Goal: Task Accomplishment & Management: Manage account settings

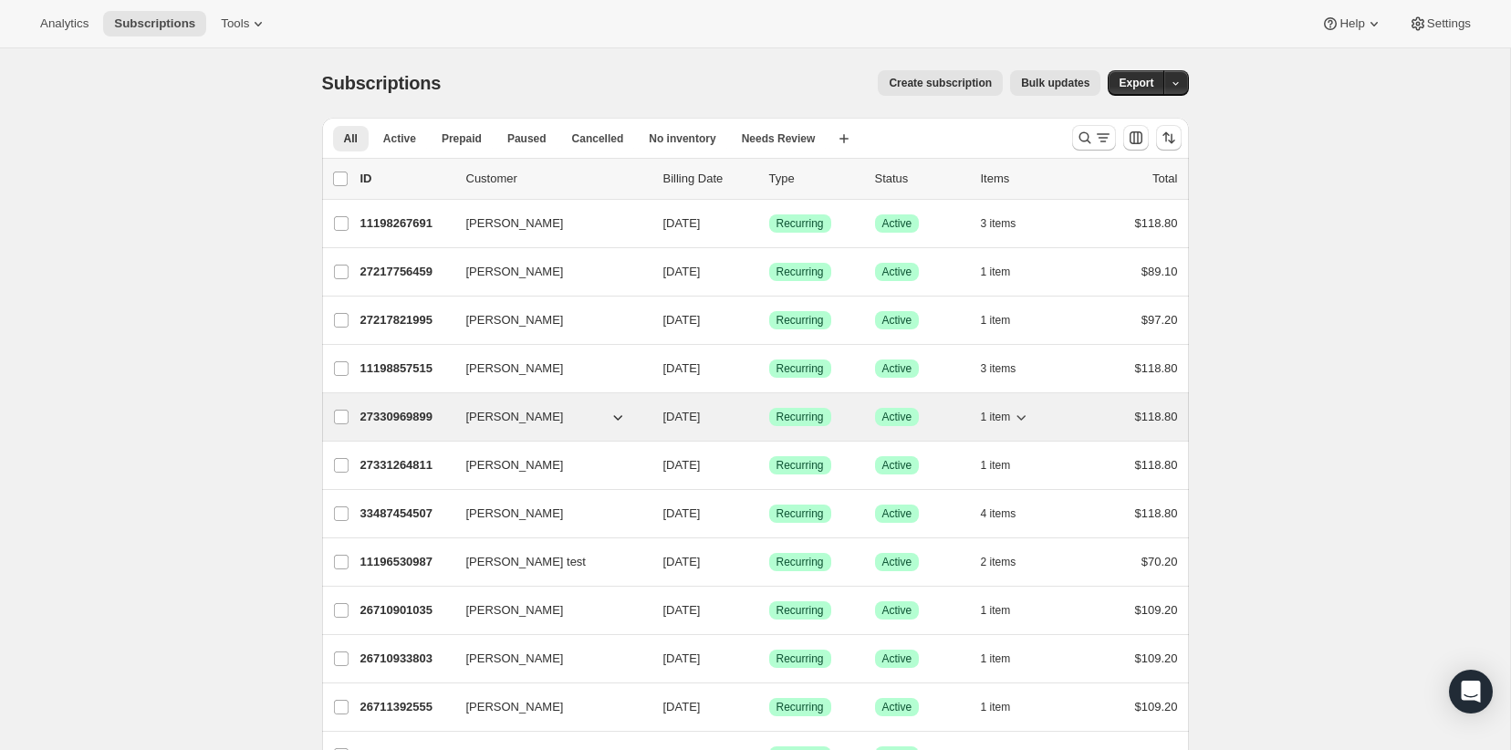
click at [384, 418] on p "27330969899" at bounding box center [405, 417] width 91 height 18
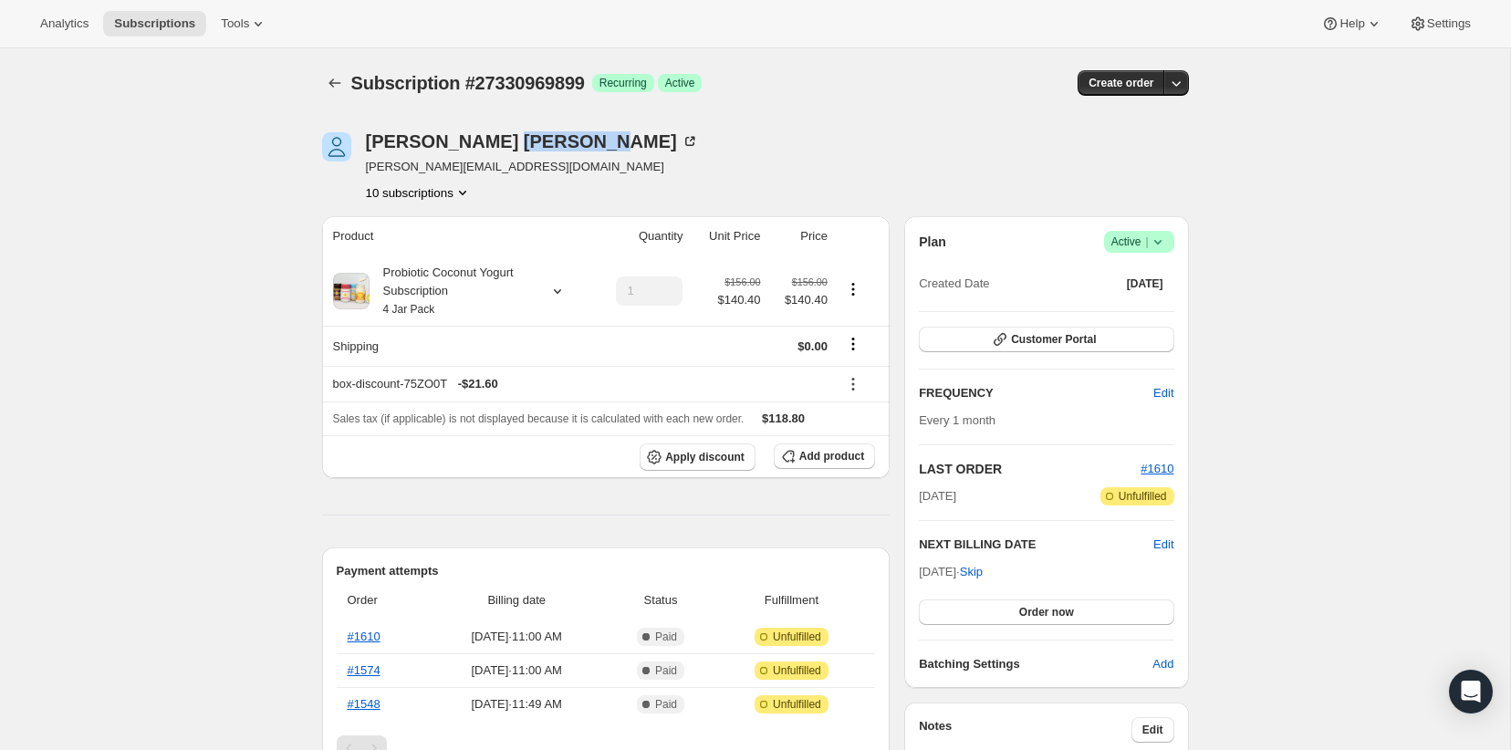
click at [526, 143] on div "David Barberich" at bounding box center [532, 141] width 333 height 18
click at [685, 143] on icon at bounding box center [689, 141] width 9 height 9
click at [339, 81] on icon "Subscriptions" at bounding box center [335, 83] width 18 height 18
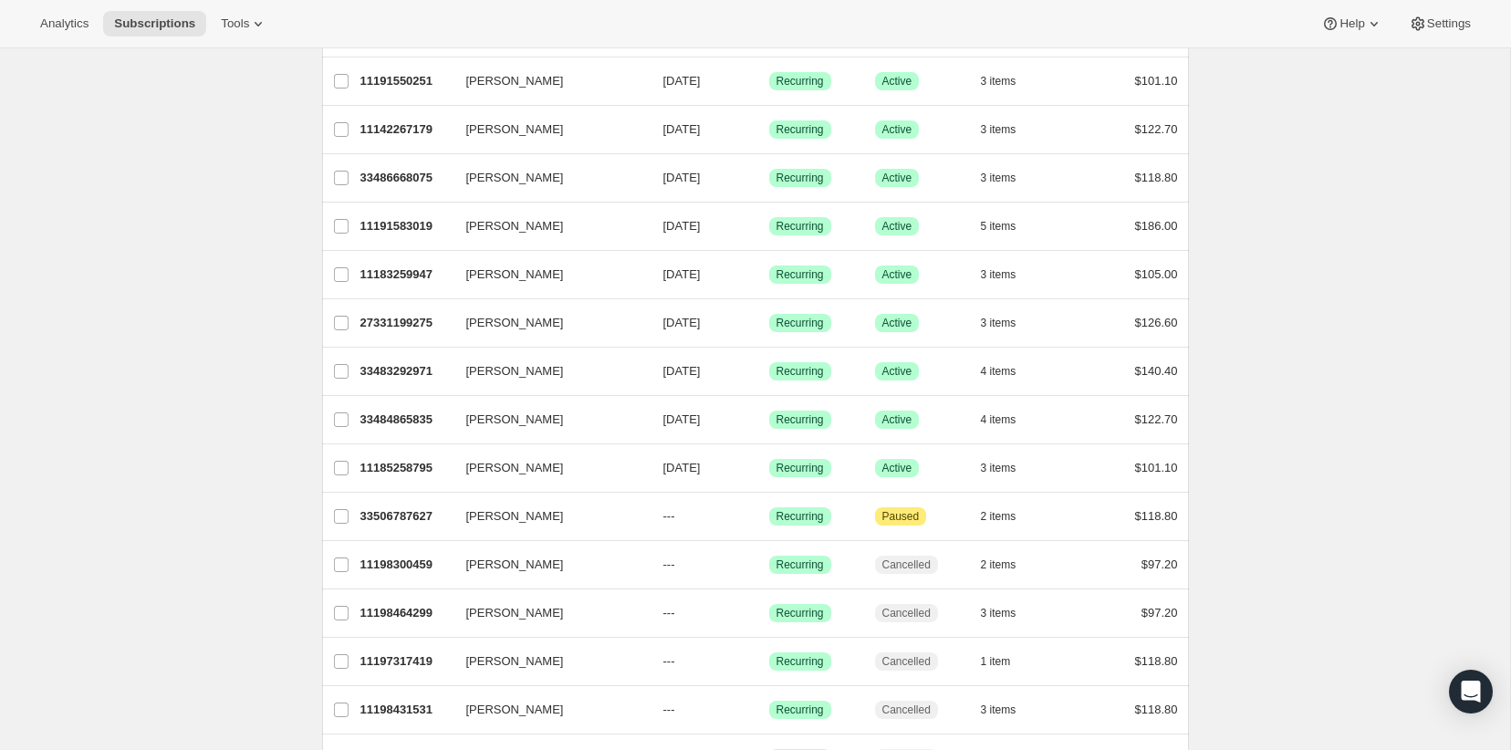
scroll to position [1651, 0]
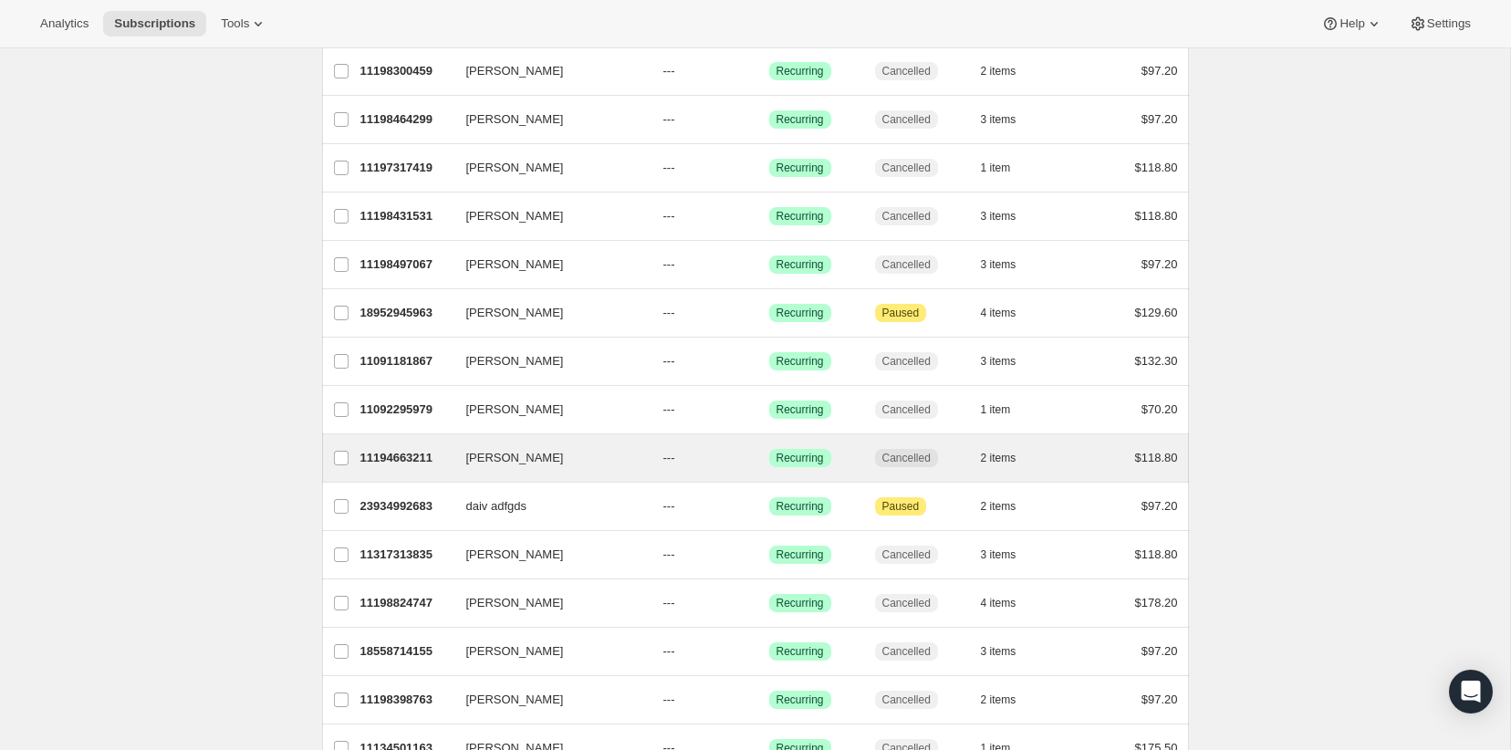
click at [375, 443] on div "David Barberich 11194663211 David Barberich --- Success Recurring Cancelled 2 i…" at bounding box center [755, 457] width 867 height 47
click at [381, 457] on p "11194663211" at bounding box center [405, 458] width 91 height 18
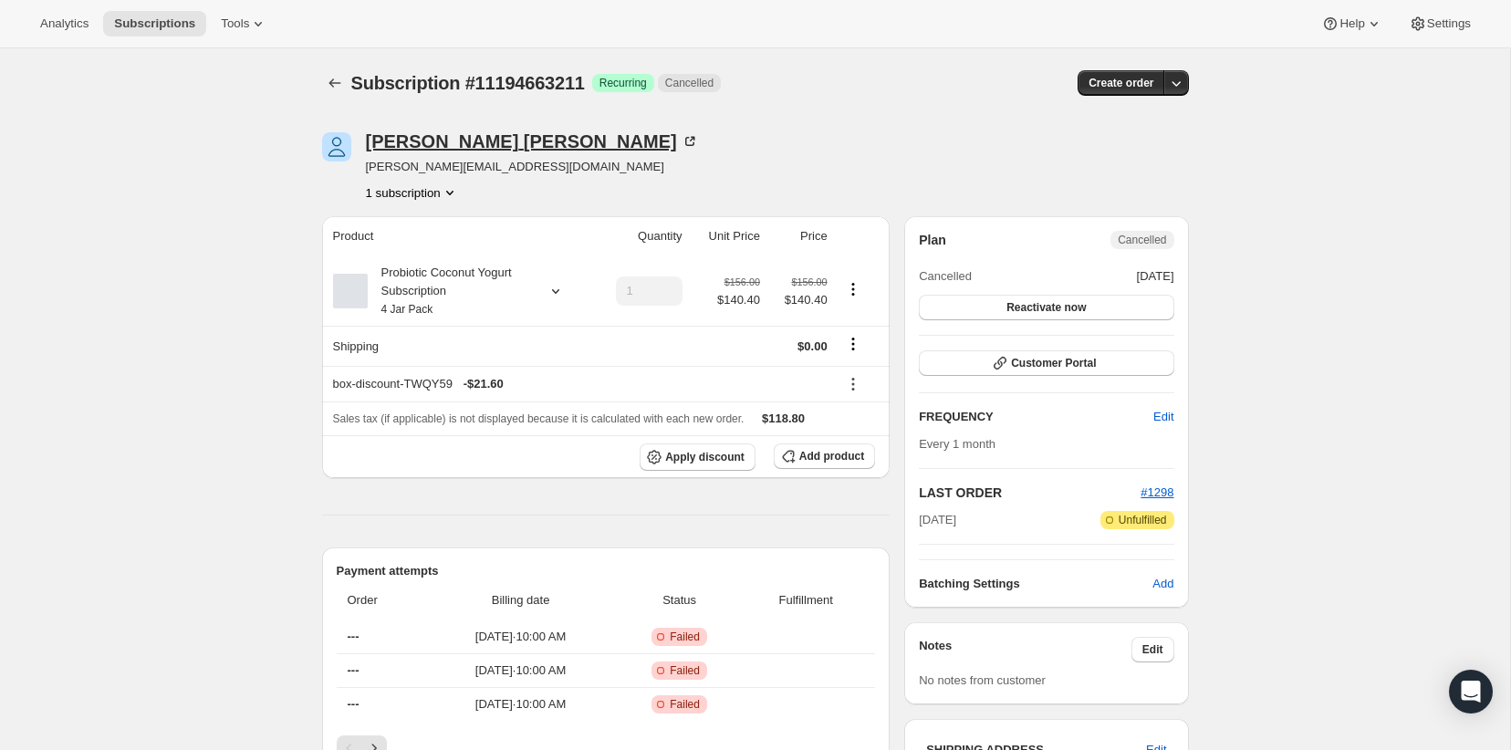
click at [500, 143] on div "David Barberich" at bounding box center [532, 141] width 333 height 18
click at [1060, 316] on button "Reactivate now" at bounding box center [1046, 308] width 255 height 26
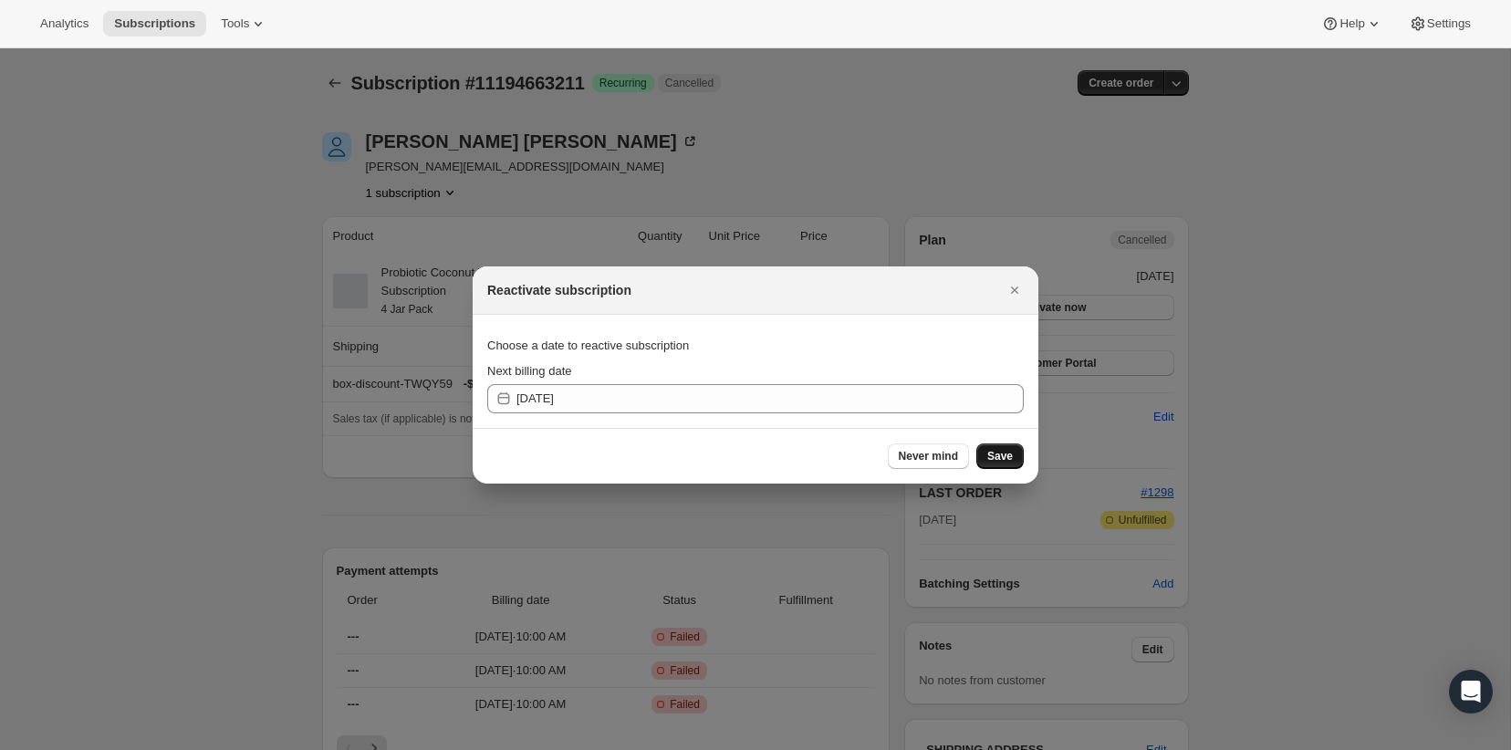
click at [1000, 452] on span "Save" at bounding box center [1000, 456] width 26 height 15
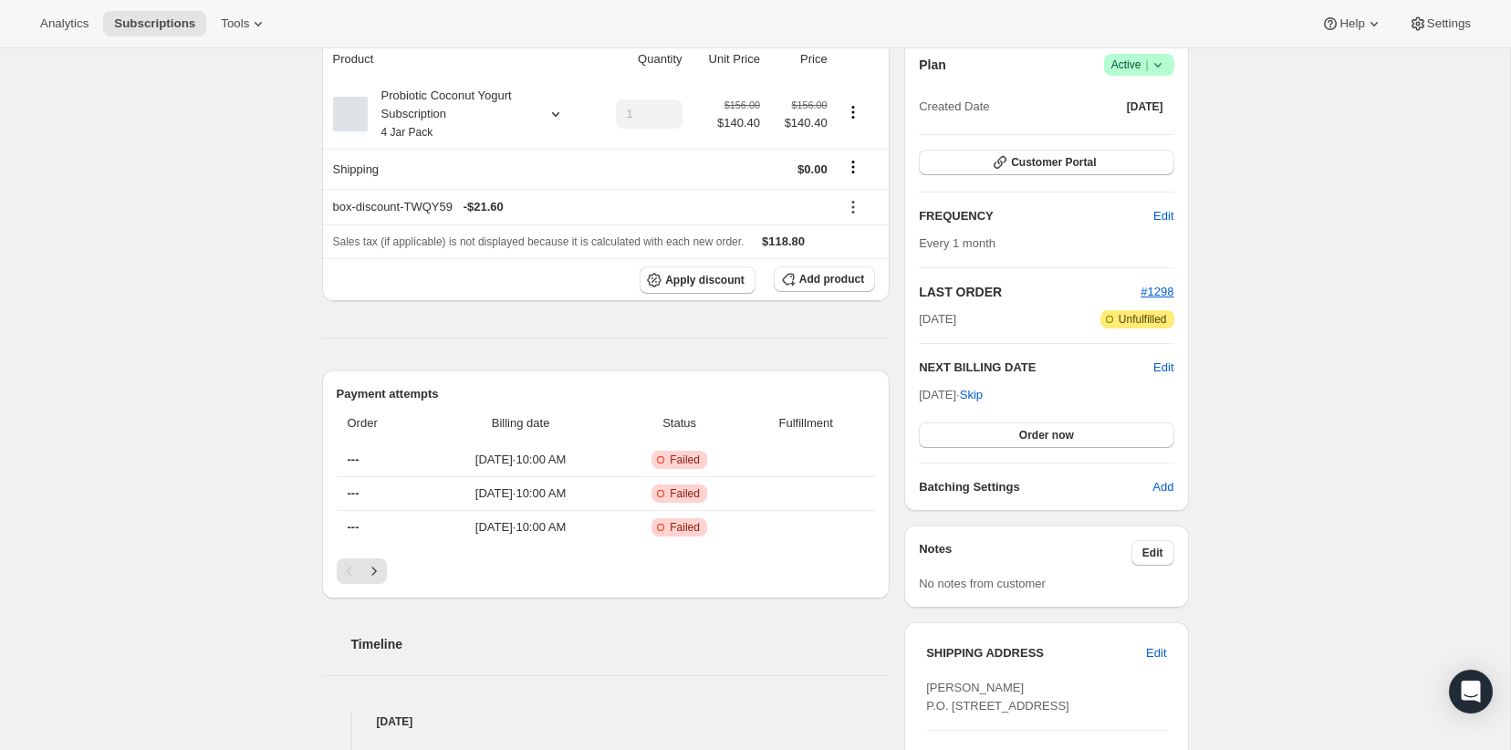
scroll to position [238, 0]
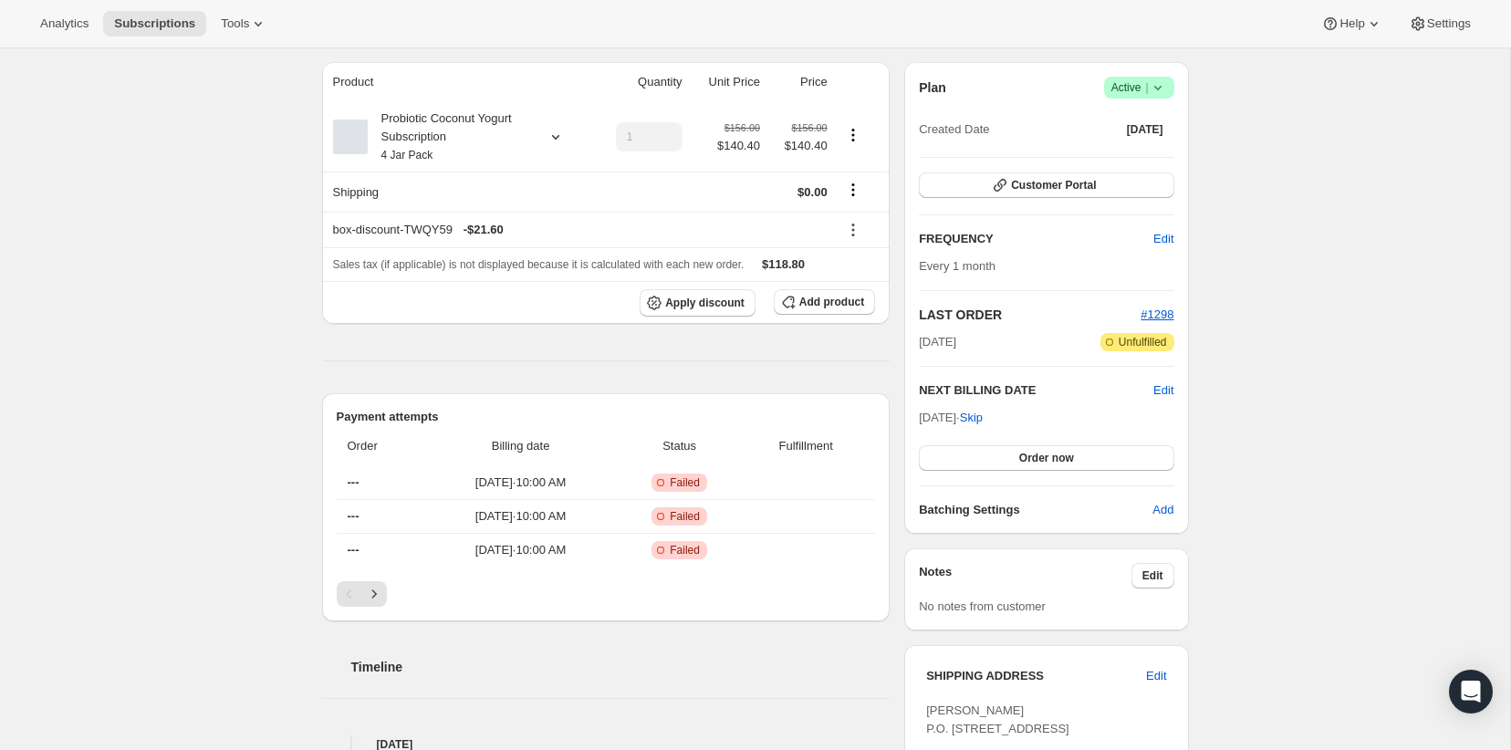
click at [1061, 170] on div "Plan Success Active | Created Date Jun 20, 2023 Customer Portal FREQUENCY Edit …" at bounding box center [1046, 298] width 255 height 443
click at [1057, 185] on span "Customer Portal" at bounding box center [1053, 185] width 85 height 15
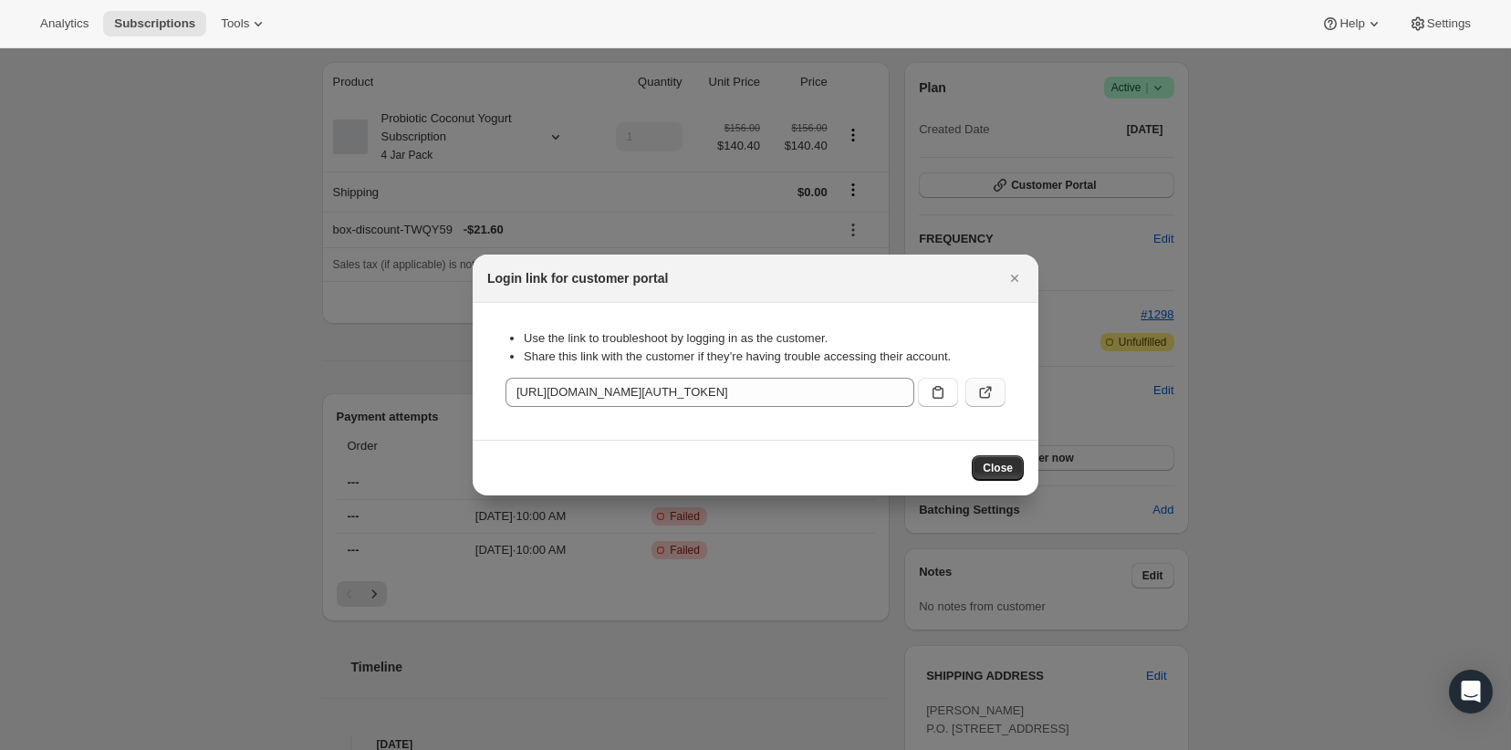
click at [976, 397] on icon ":ru4:" at bounding box center [985, 392] width 18 height 18
click at [1010, 272] on icon "Close" at bounding box center [1014, 278] width 18 height 18
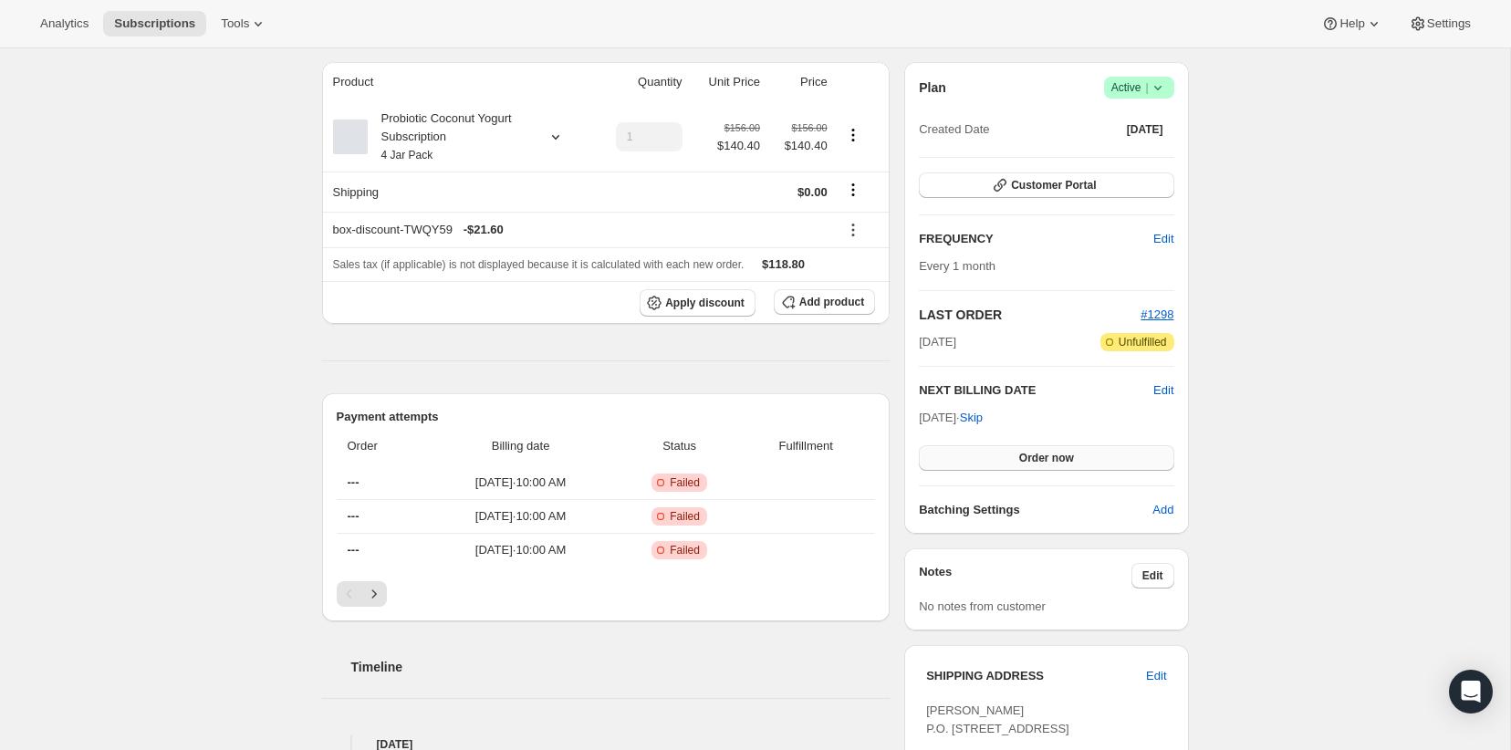
click at [996, 464] on button "Order now" at bounding box center [1046, 458] width 255 height 26
click at [996, 464] on button "Click to confirm" at bounding box center [1046, 458] width 255 height 26
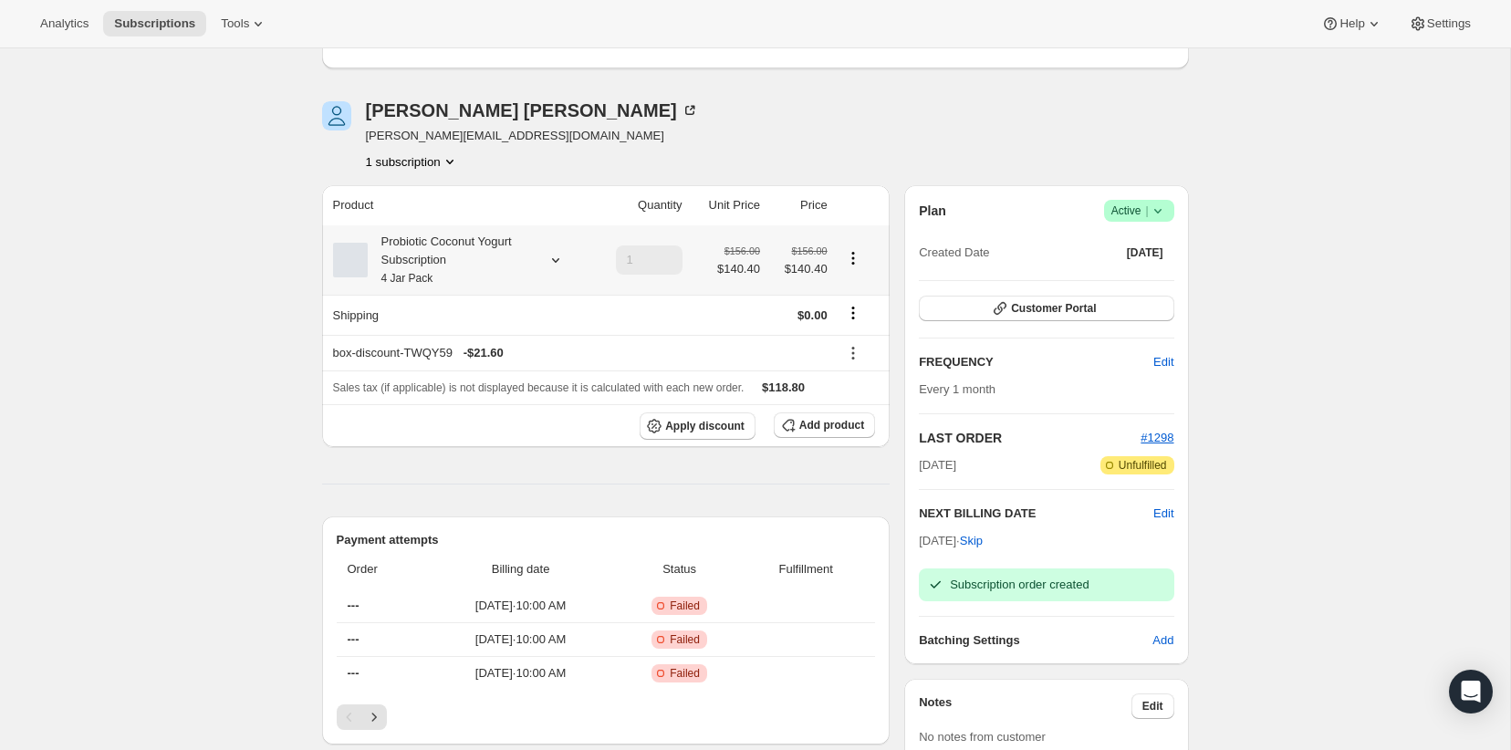
scroll to position [0, 0]
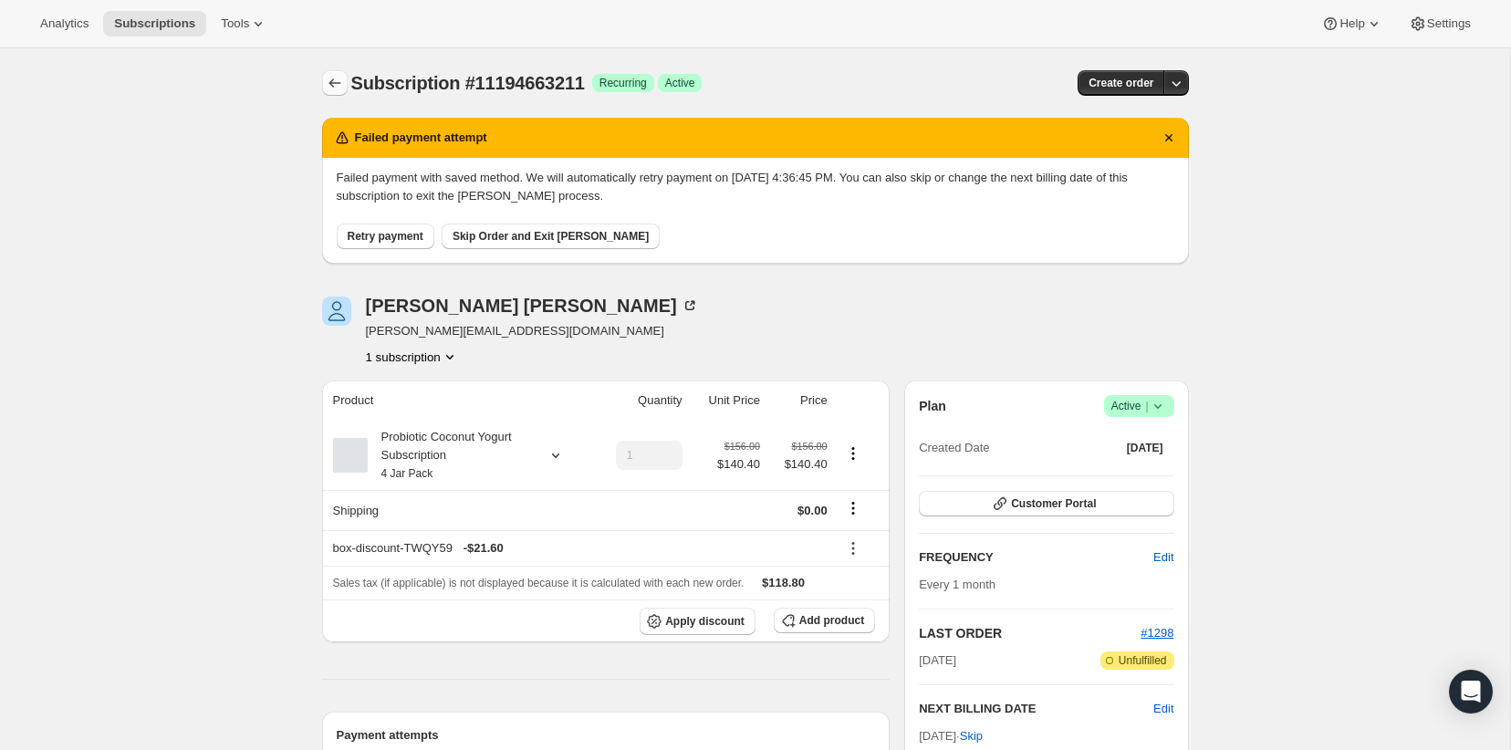
click at [328, 81] on icon "Subscriptions" at bounding box center [335, 83] width 18 height 18
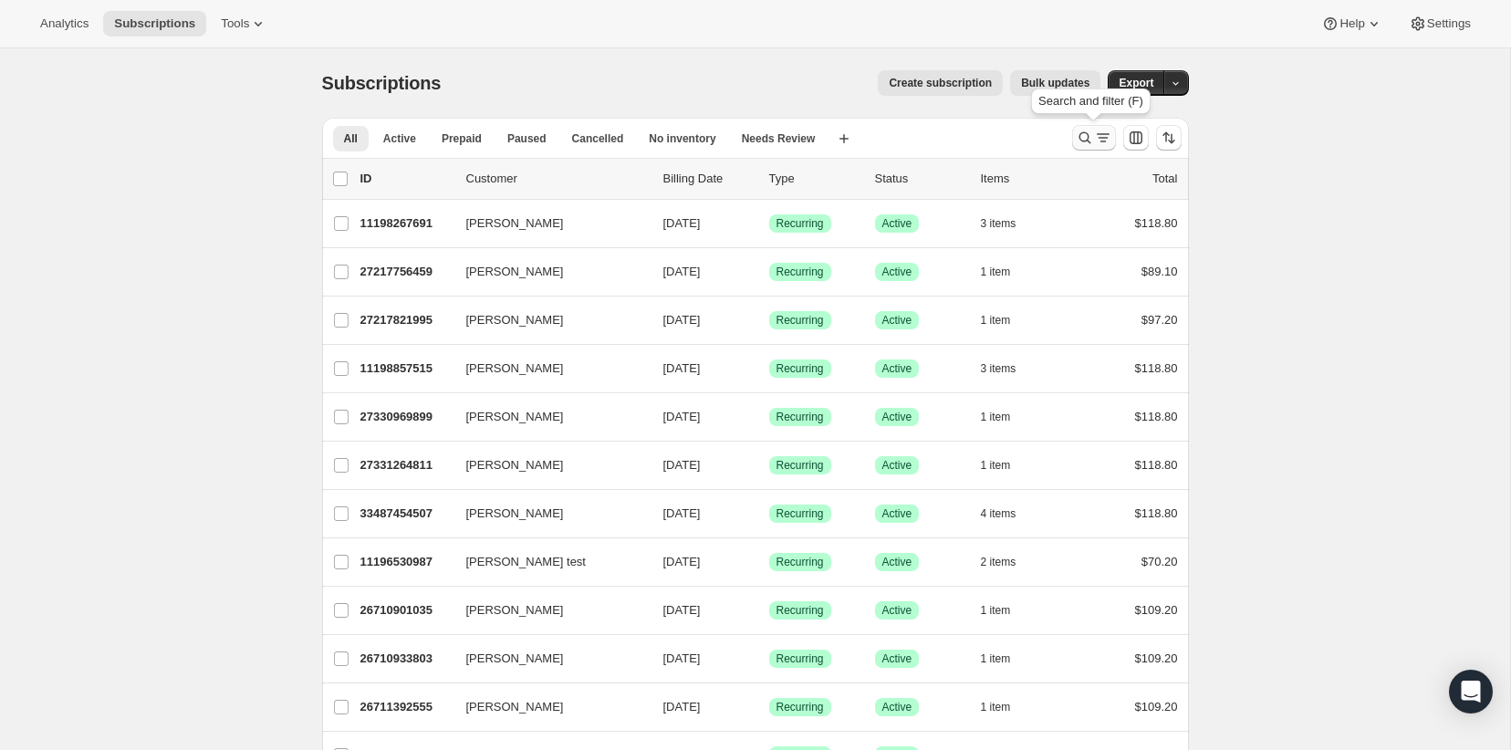
click at [1081, 140] on icon "Search and filter results" at bounding box center [1085, 138] width 18 height 18
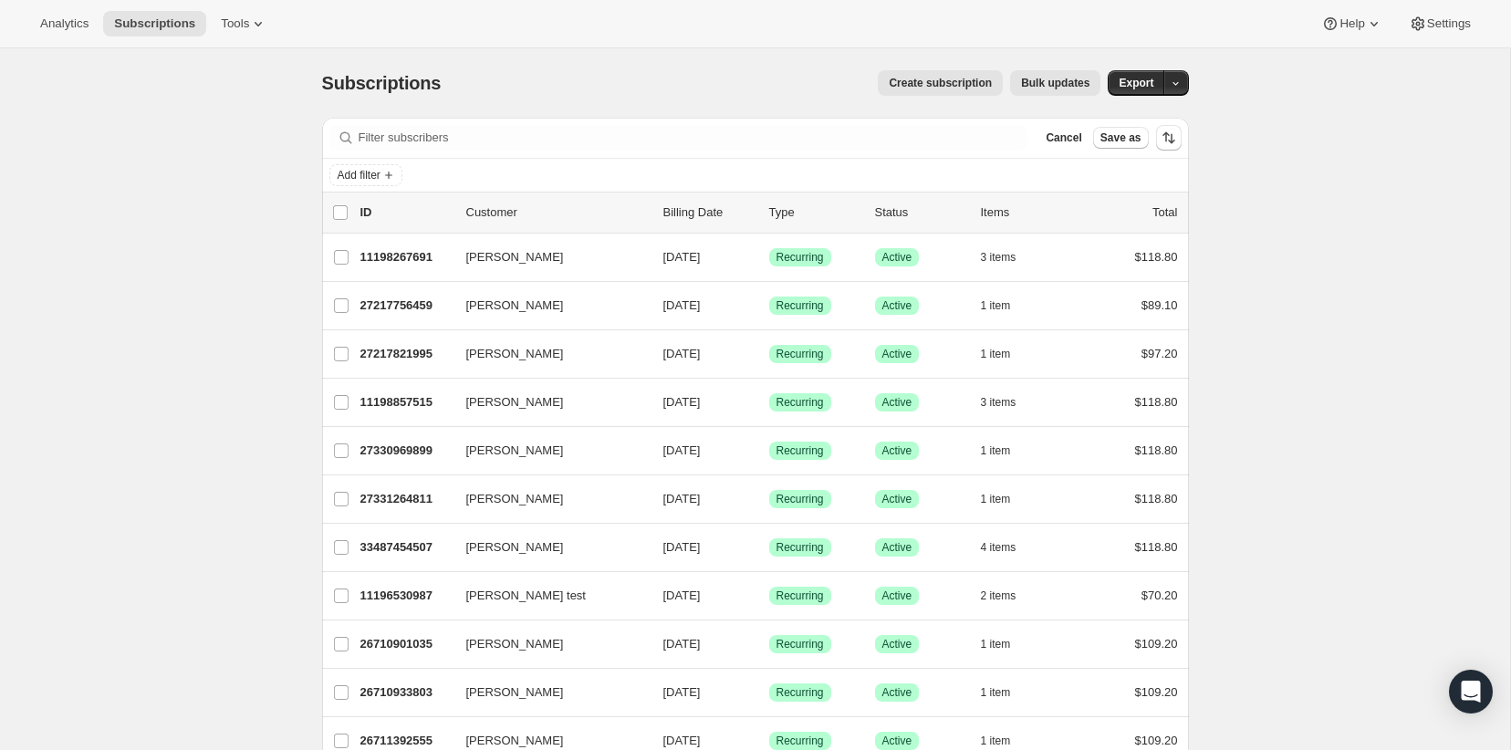
click at [357, 162] on div "Add filter" at bounding box center [755, 175] width 867 height 33
click at [355, 174] on span "Add filter" at bounding box center [359, 175] width 43 height 15
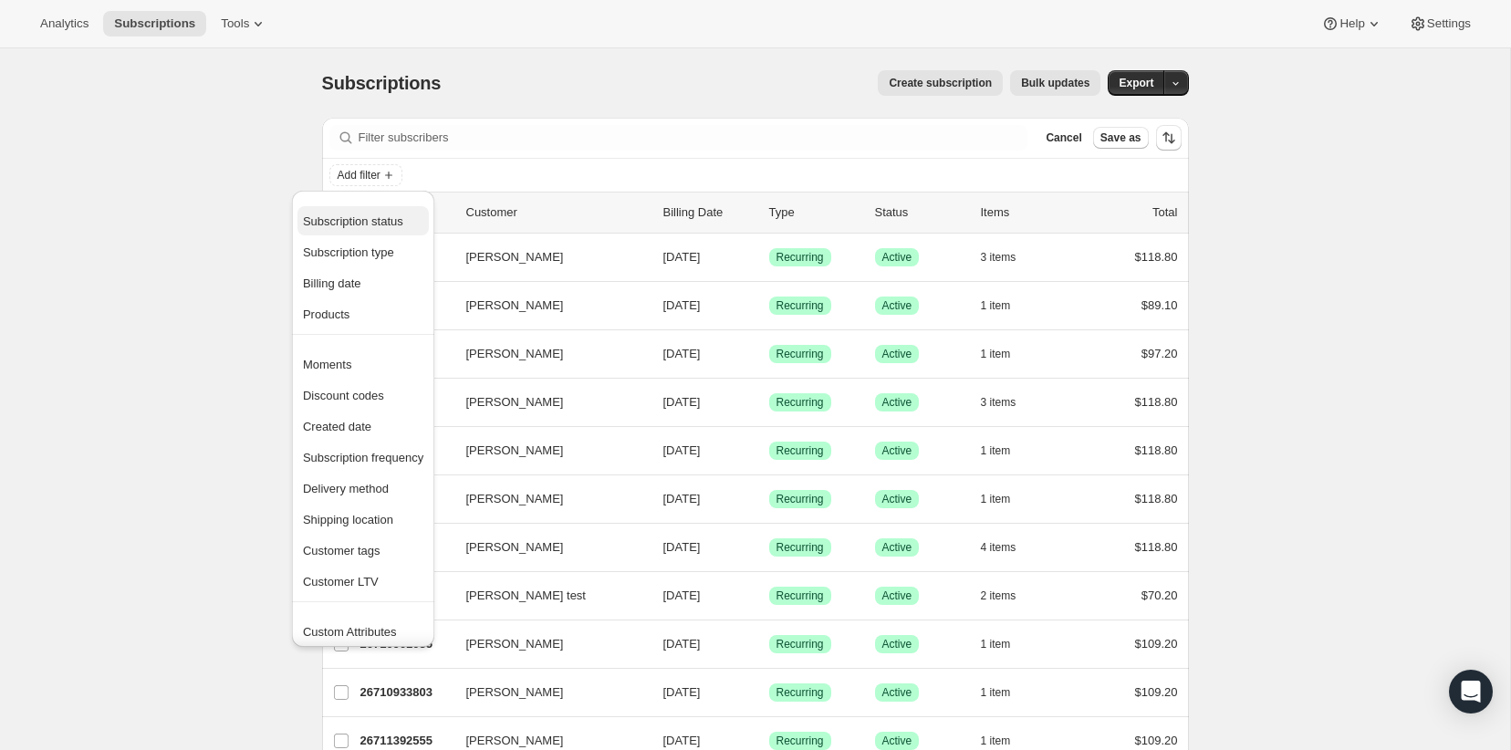
click at [381, 224] on span "Subscription status" at bounding box center [353, 221] width 100 height 14
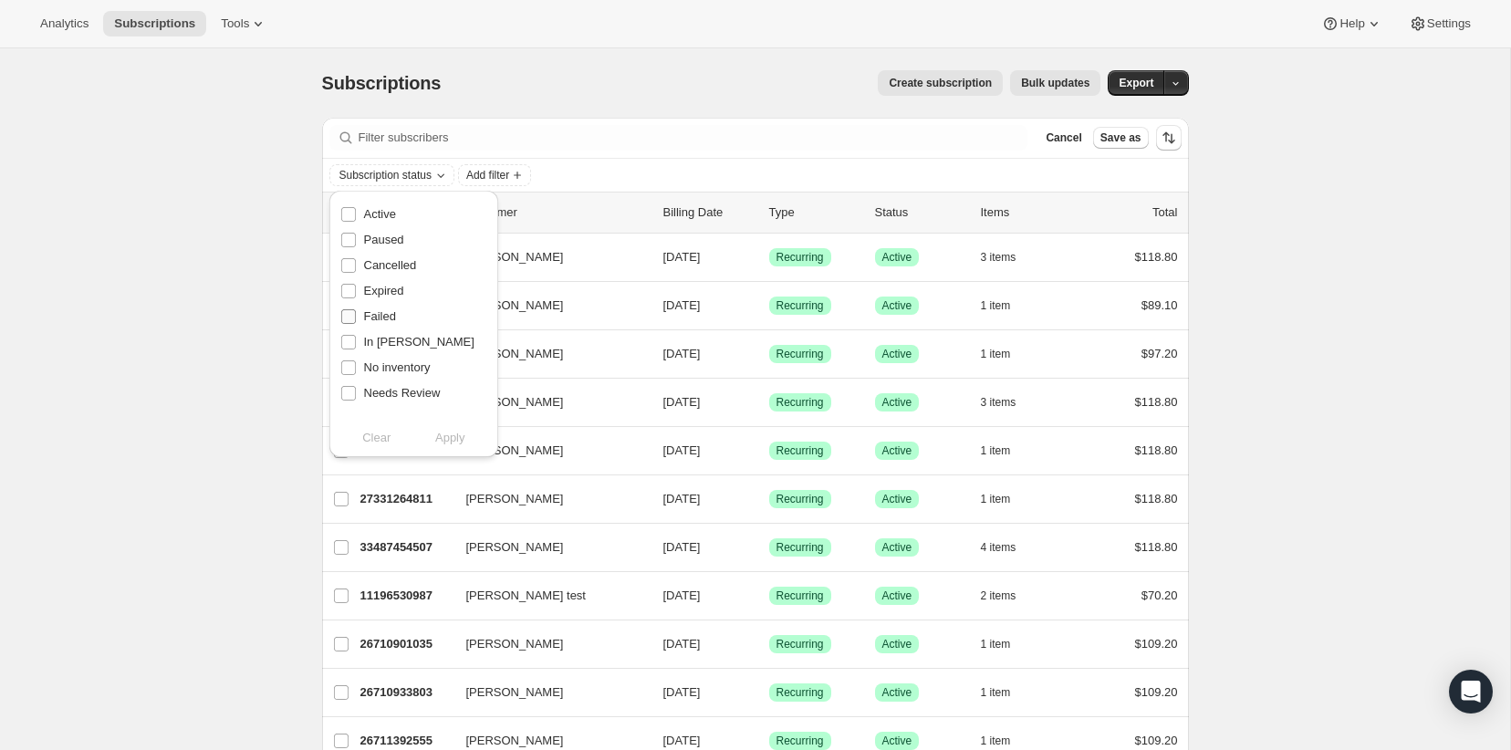
click at [381, 313] on span "Failed" at bounding box center [380, 316] width 32 height 14
click at [356, 313] on input "Failed" at bounding box center [348, 316] width 15 height 15
checkbox input "true"
click at [454, 442] on span "Apply" at bounding box center [450, 438] width 30 height 18
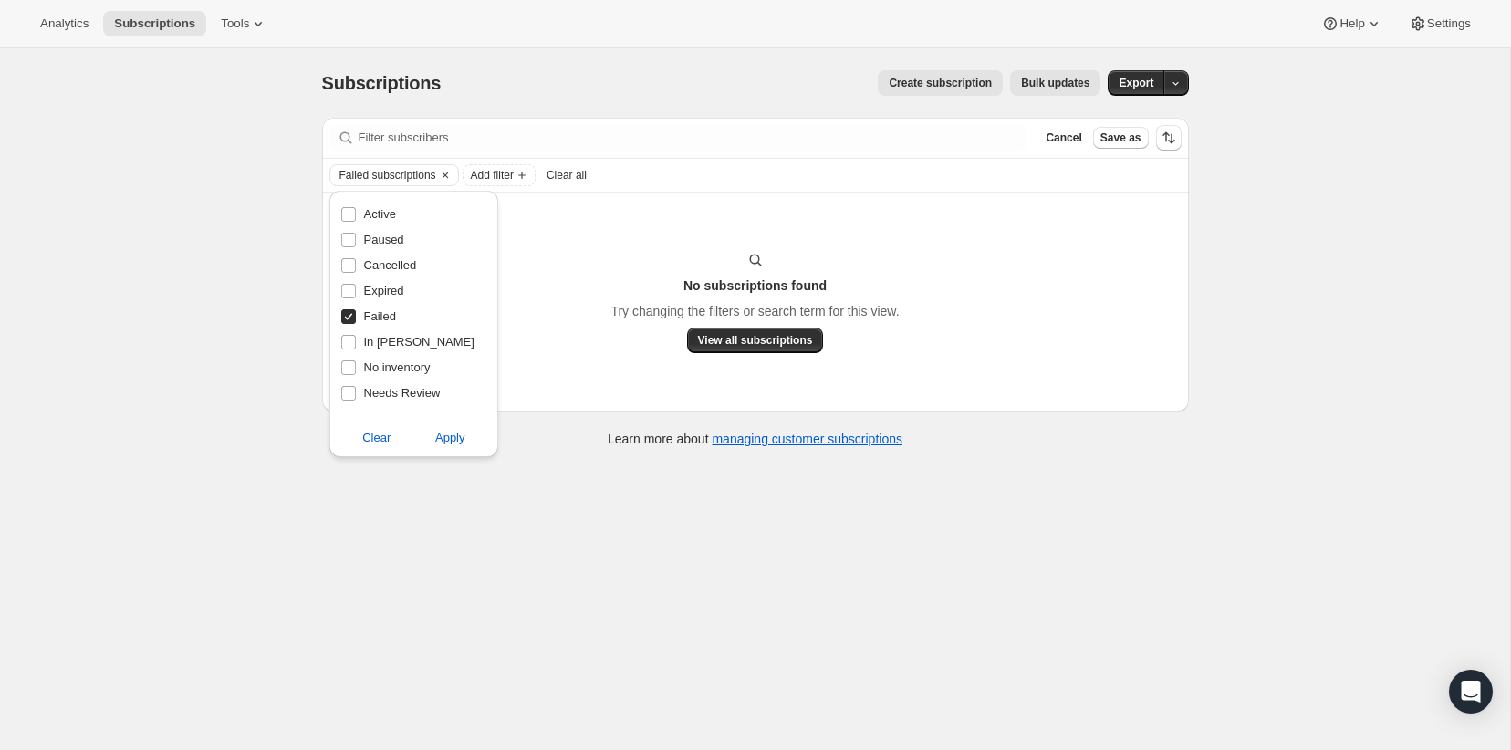
drag, startPoint x: 403, startPoint y: 264, endPoint x: 382, endPoint y: 307, distance: 47.7
click at [403, 264] on span "Cancelled" at bounding box center [390, 265] width 53 height 14
click at [356, 264] on input "Cancelled" at bounding box center [348, 265] width 15 height 15
checkbox input "true"
click at [379, 316] on span "Failed" at bounding box center [380, 316] width 32 height 14
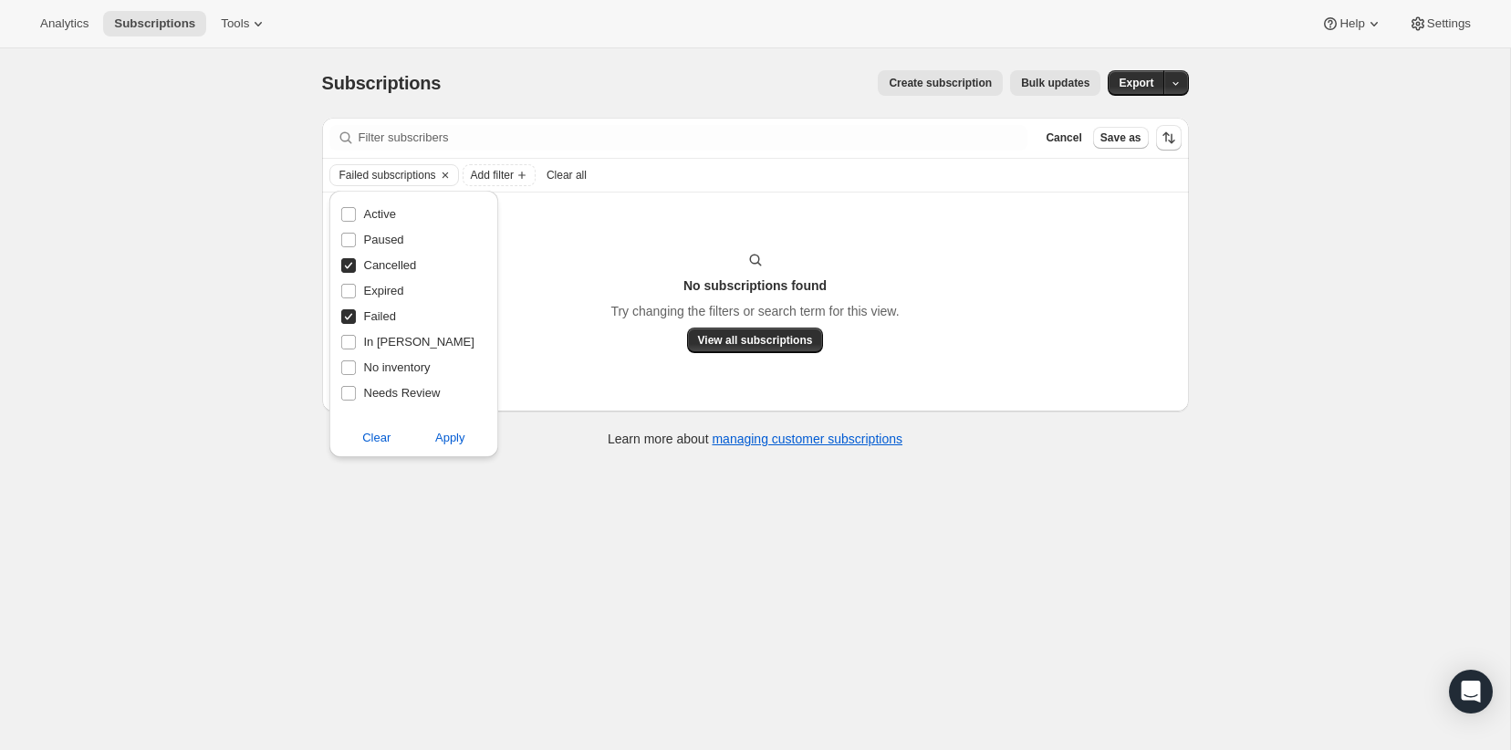
click at [356, 316] on input "Failed" at bounding box center [348, 316] width 15 height 15
checkbox input "false"
click at [455, 430] on span "Apply" at bounding box center [450, 438] width 30 height 18
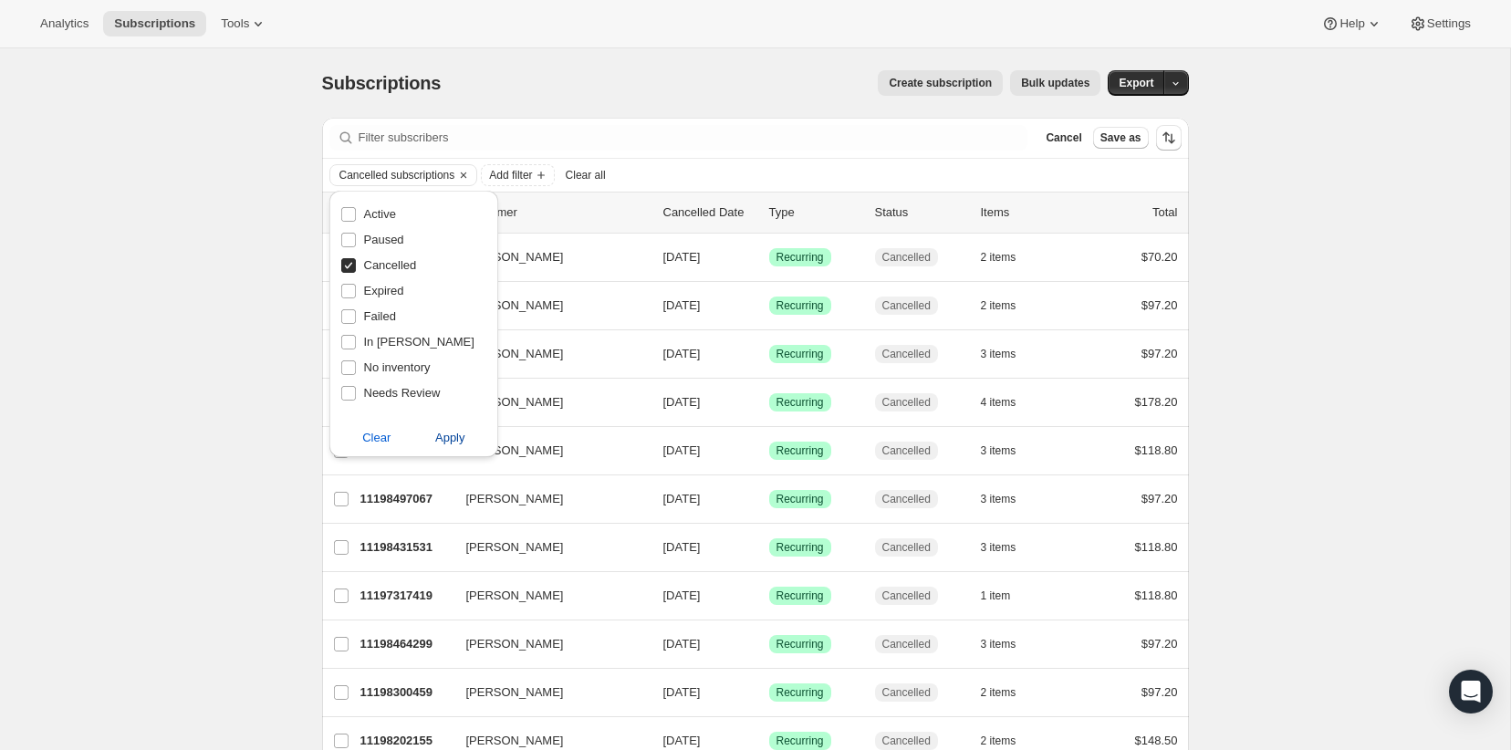
click at [466, 435] on button "Apply" at bounding box center [450, 437] width 96 height 29
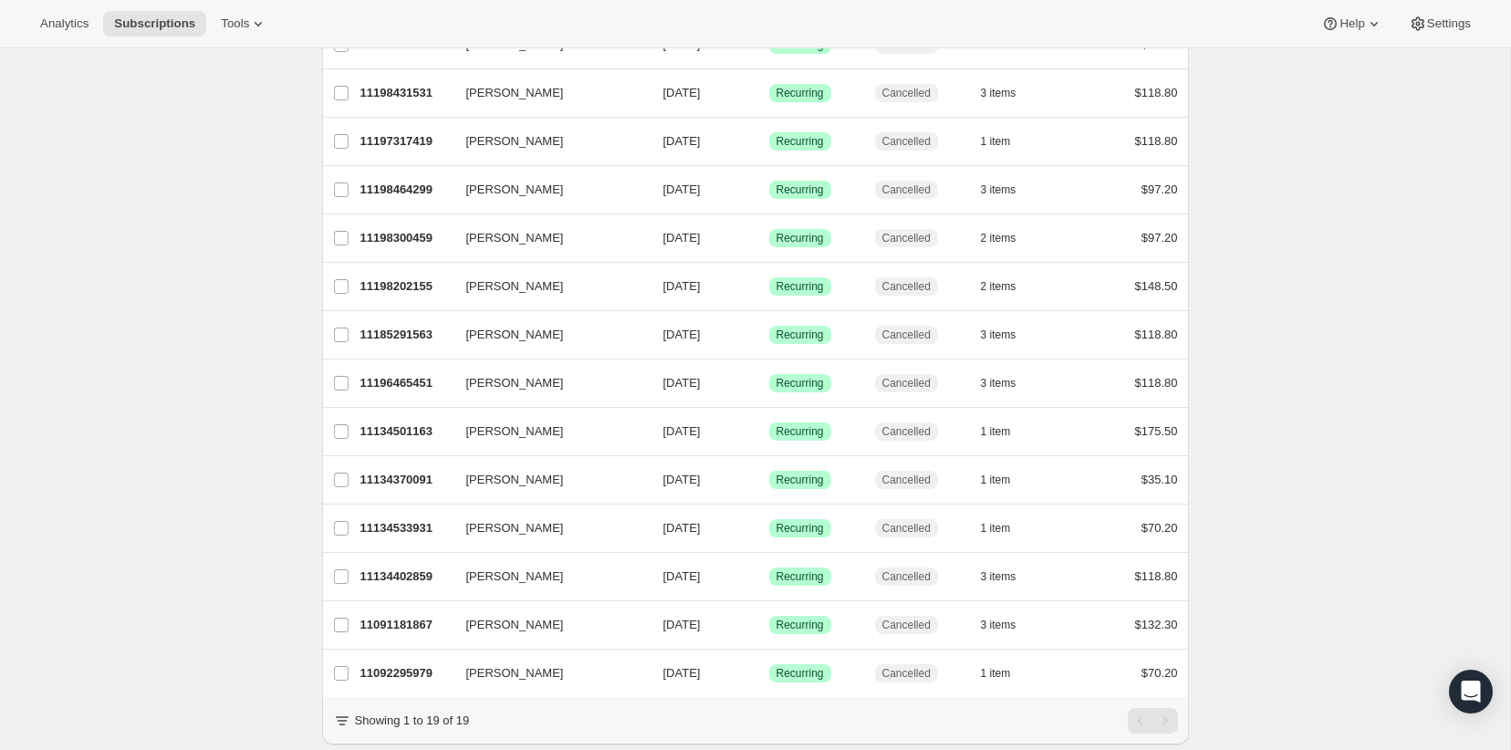
scroll to position [504, 0]
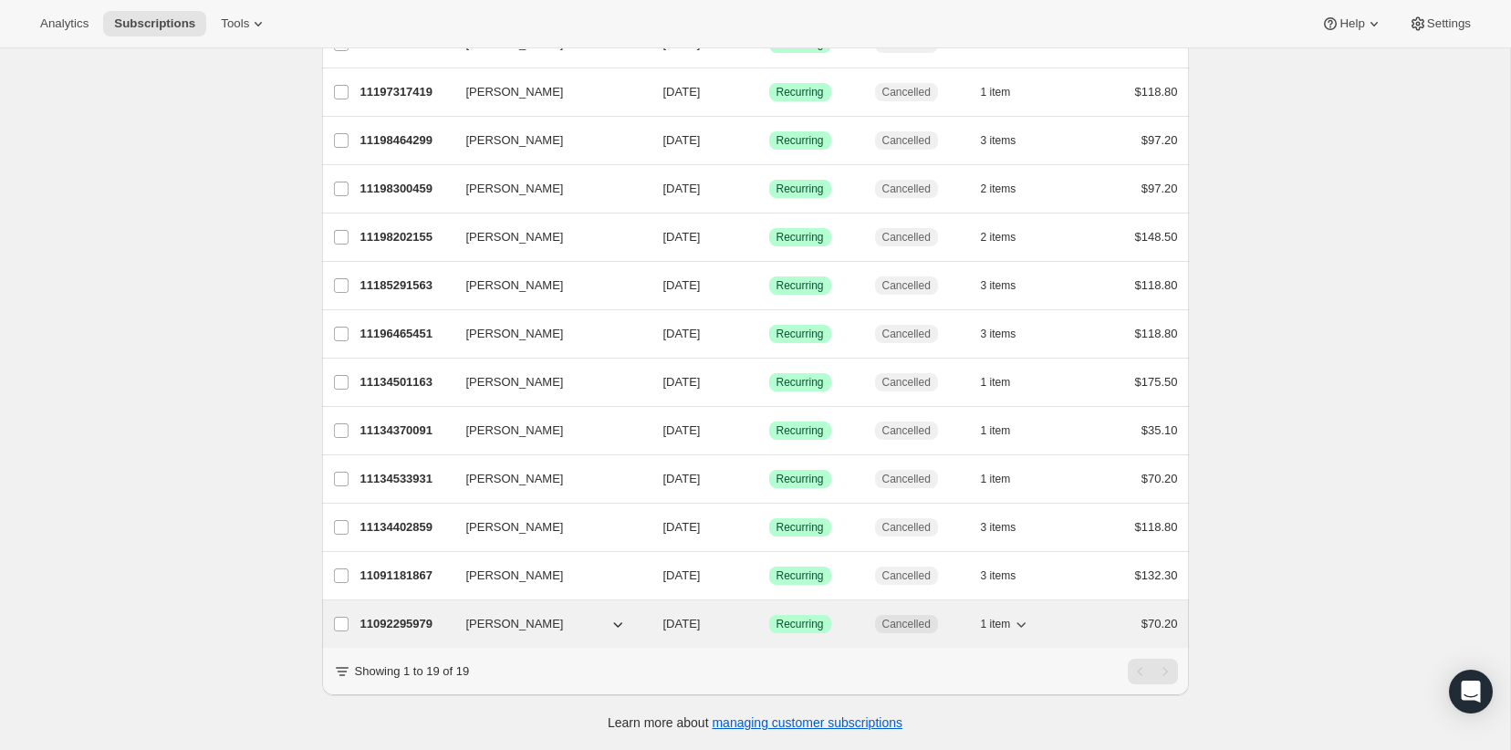
click at [384, 628] on p "11092295979" at bounding box center [405, 624] width 91 height 18
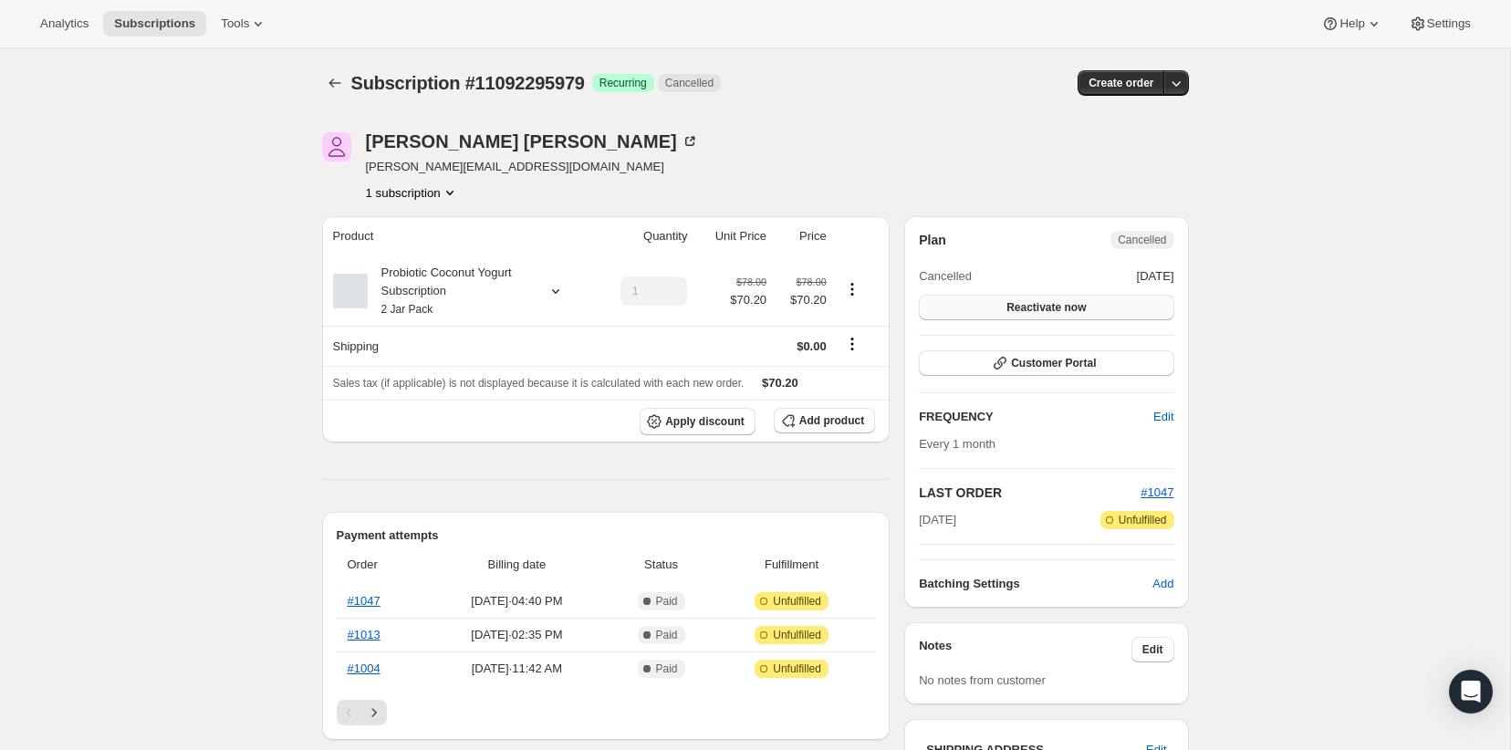
click at [1050, 302] on span "Reactivate now" at bounding box center [1045, 307] width 79 height 15
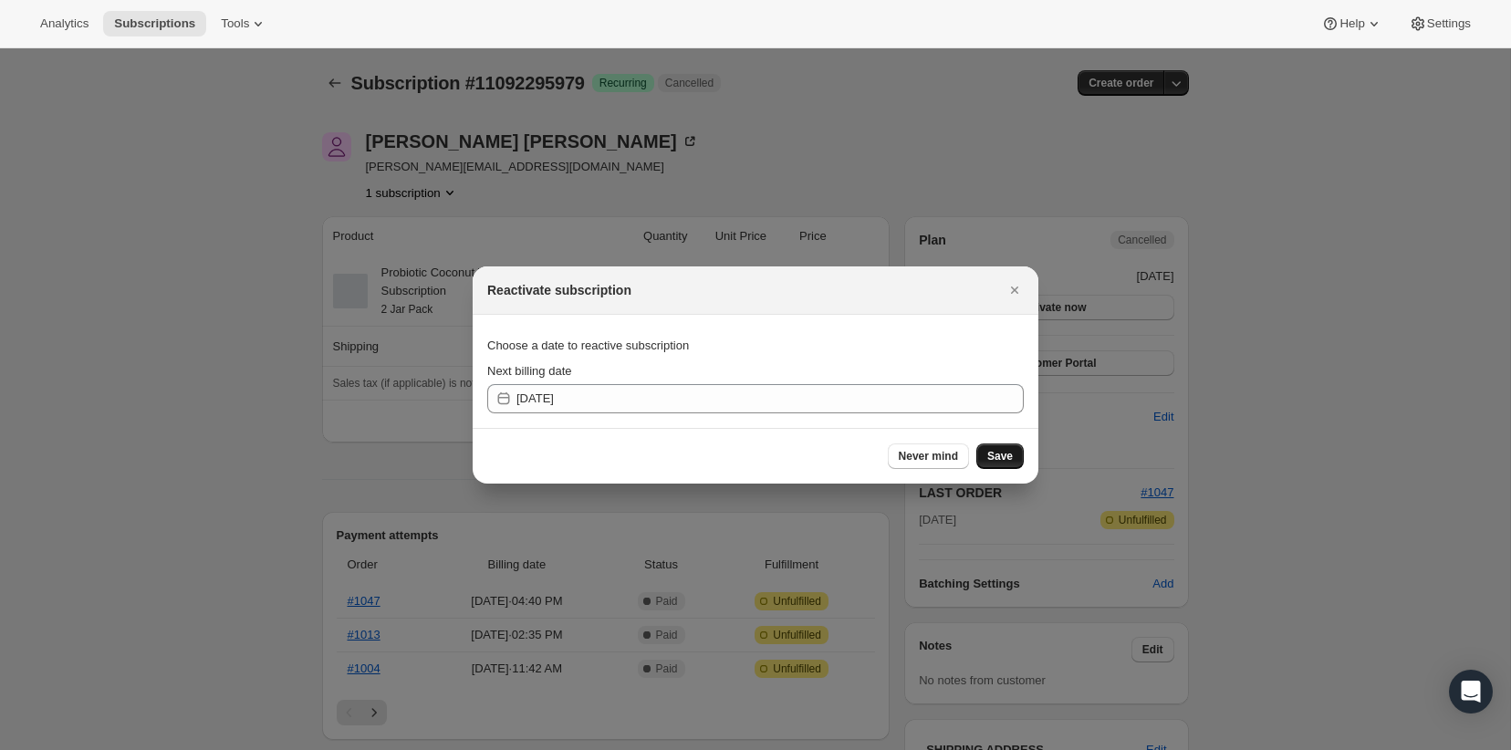
click at [1002, 462] on span "Save" at bounding box center [1000, 456] width 26 height 15
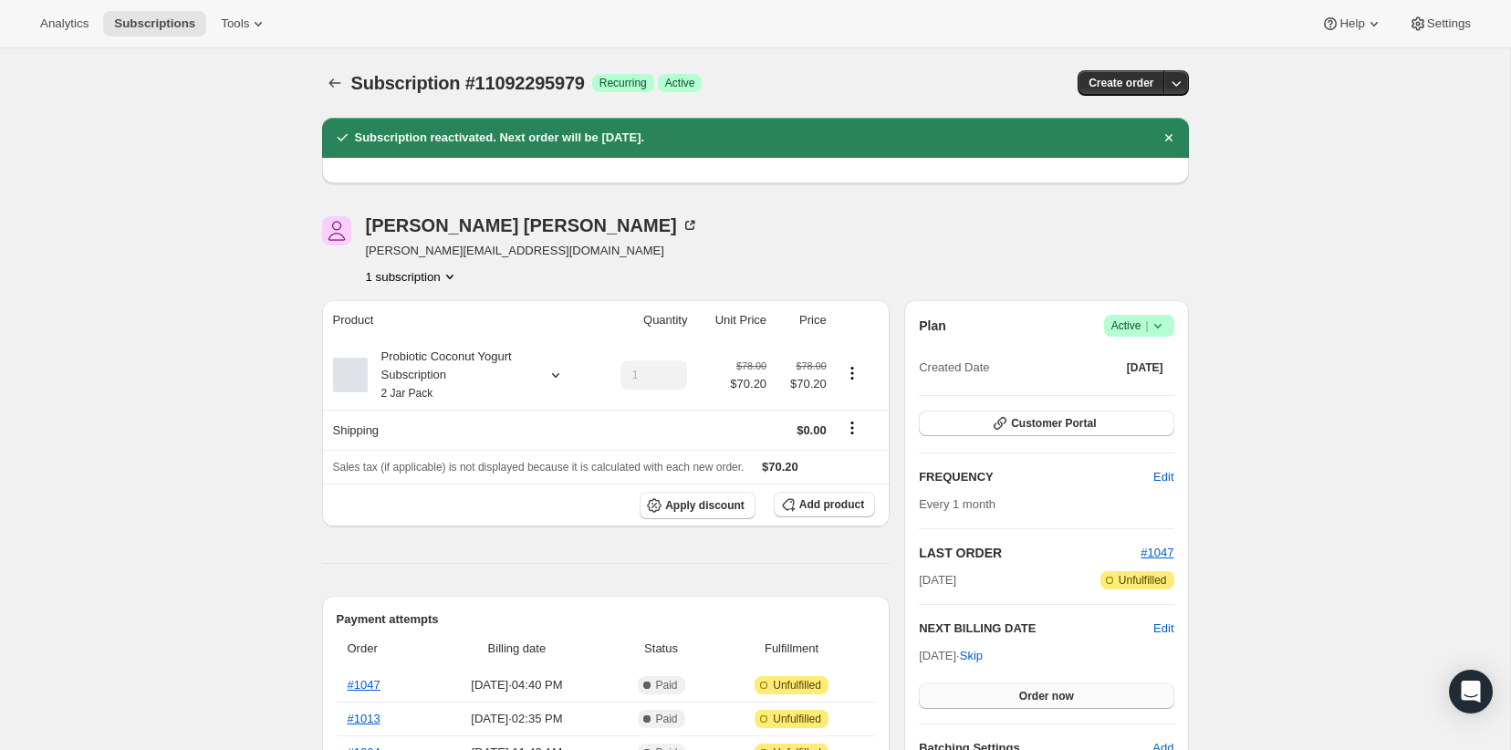
click at [1046, 703] on button "Order now" at bounding box center [1046, 696] width 255 height 26
click at [1047, 698] on span "Click to confirm" at bounding box center [1046, 696] width 83 height 15
click at [1045, 432] on button "Customer Portal" at bounding box center [1046, 424] width 255 height 26
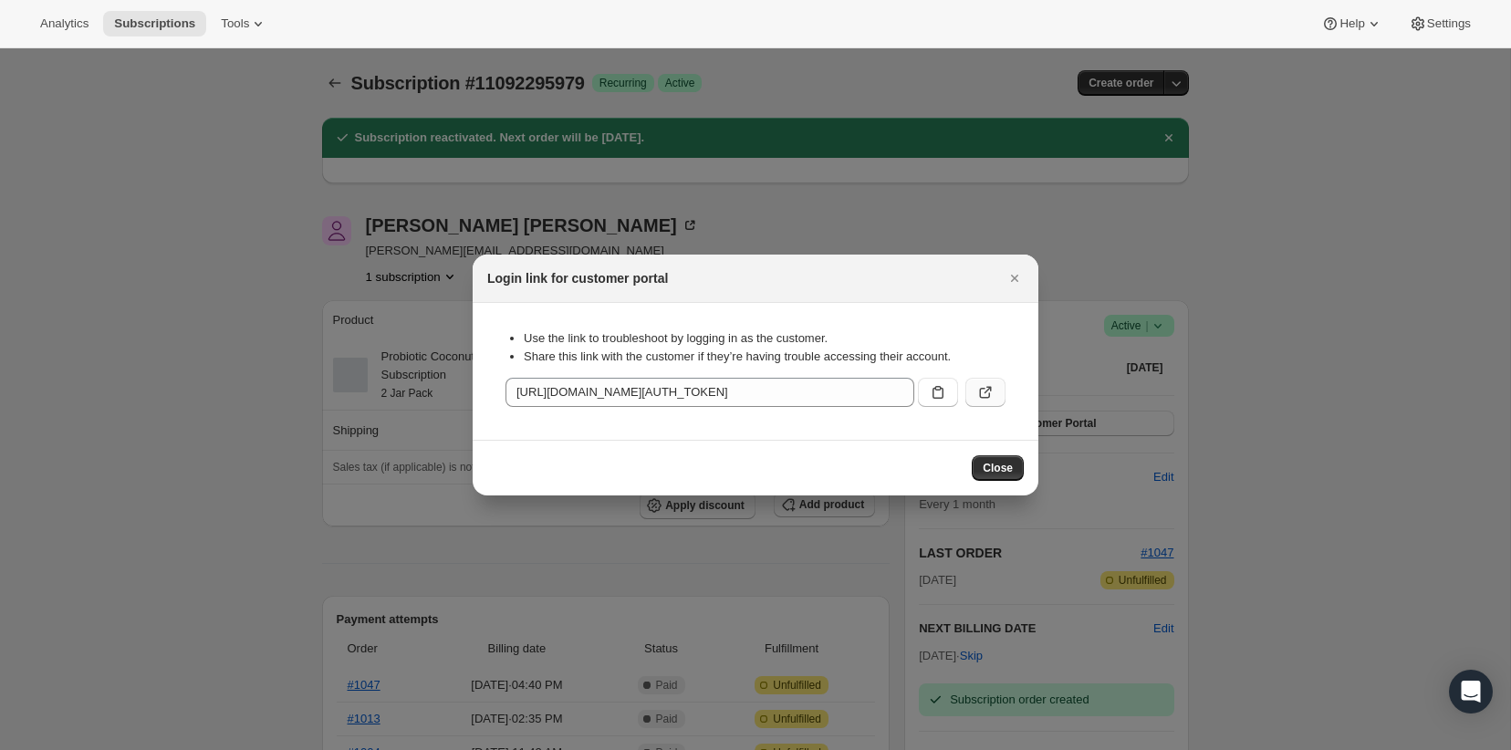
click at [996, 394] on button ":ro7:" at bounding box center [985, 392] width 40 height 29
click at [1017, 278] on icon "Close" at bounding box center [1014, 278] width 18 height 18
